Goal: Find specific page/section: Find specific page/section

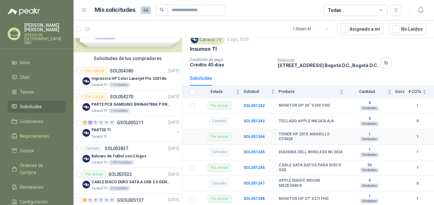
scroll to position [56, 0]
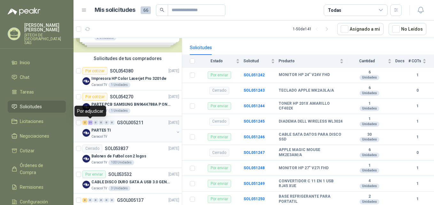
click at [88, 121] on div "21" at bounding box center [90, 123] width 5 height 4
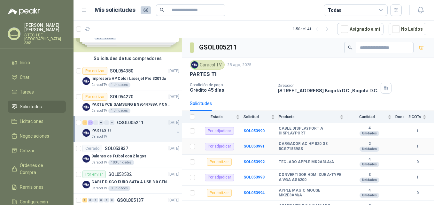
scroll to position [64, 0]
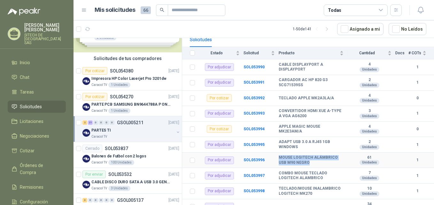
drag, startPoint x: 277, startPoint y: 159, endPoint x: 311, endPoint y: 162, distance: 33.7
click at [311, 162] on tr "Por adjudicar SOL053996 MOUSE LOGITECH ALÁMBRICO USB M90 NEGRO 61 Unidades 1" at bounding box center [308, 161] width 252 height 16
copy tr "MOUSE LOGITECH ALÁMBRICO USB M90 NEGRO"
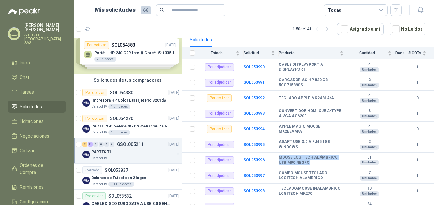
scroll to position [0, 0]
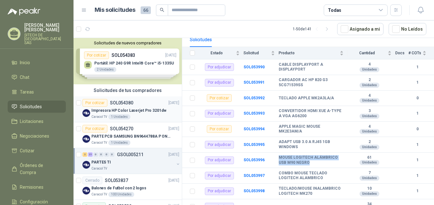
click at [112, 108] on p "Impresora HP Color Laserjet Pro 3201dw" at bounding box center [128, 111] width 75 height 6
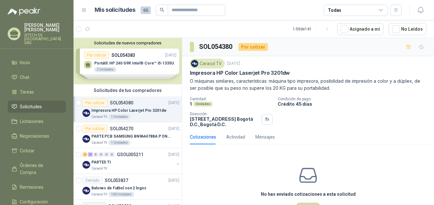
click at [211, 74] on p "Impresora HP Color Laserjet Pro 3201dw" at bounding box center [240, 73] width 100 height 7
copy p "Impresora HP Color Laserjet Pro 3201dw"
